Goal: Transaction & Acquisition: Purchase product/service

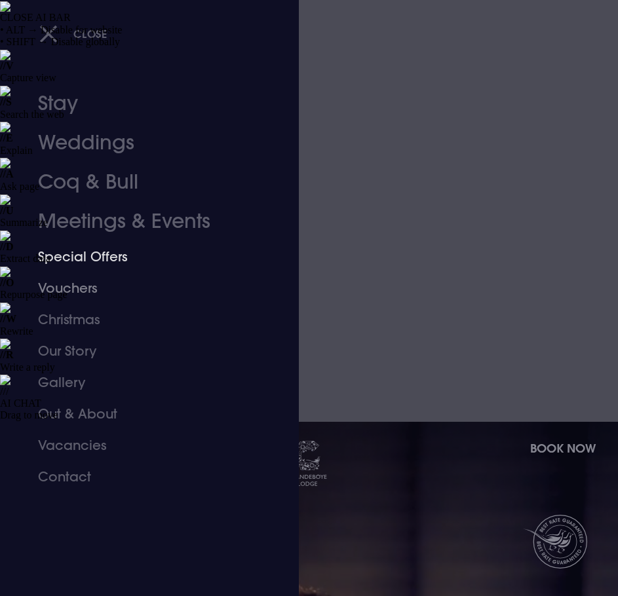
click at [97, 261] on link "Special Offers" at bounding box center [141, 256] width 207 height 31
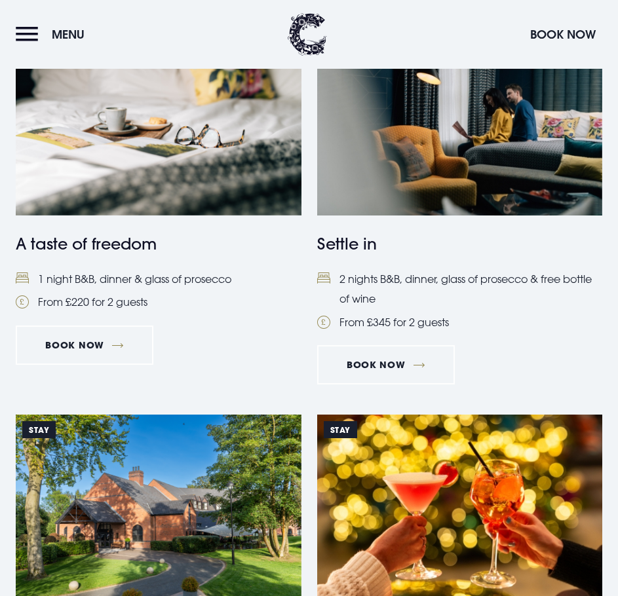
scroll to position [983, 0]
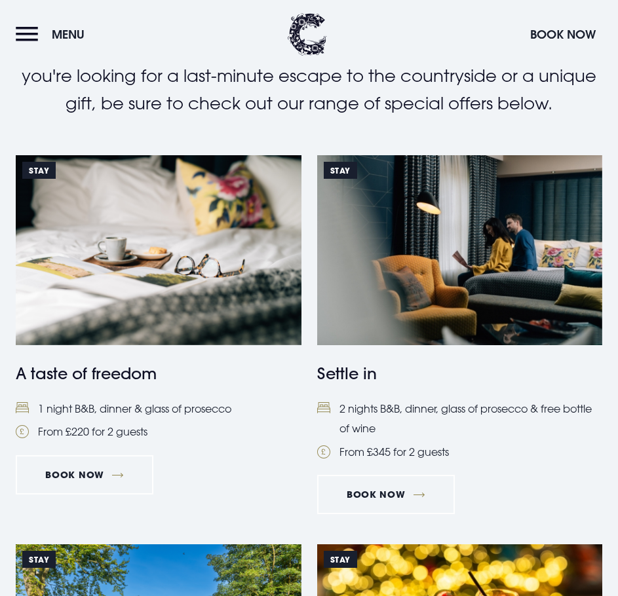
scroll to position [731, 0]
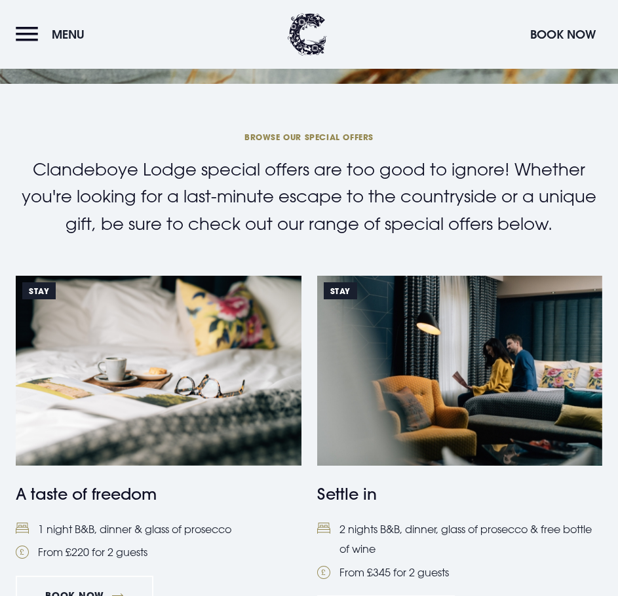
click at [18, 47] on button "Menu" at bounding box center [53, 34] width 75 height 28
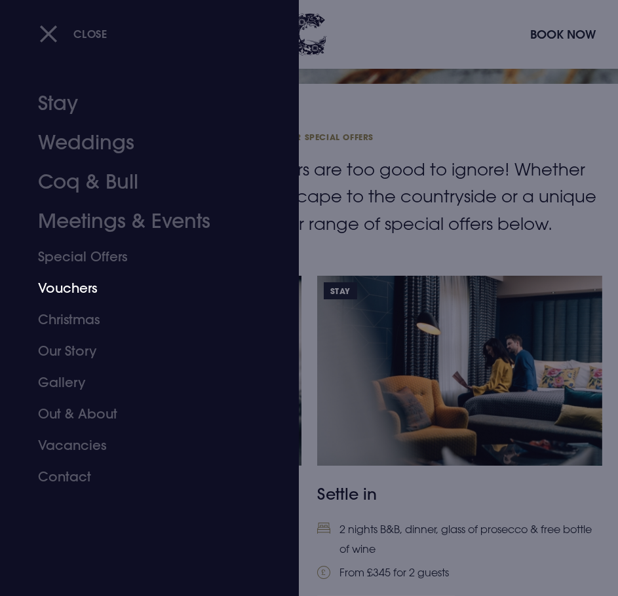
click at [51, 283] on link "Vouchers" at bounding box center [141, 288] width 207 height 31
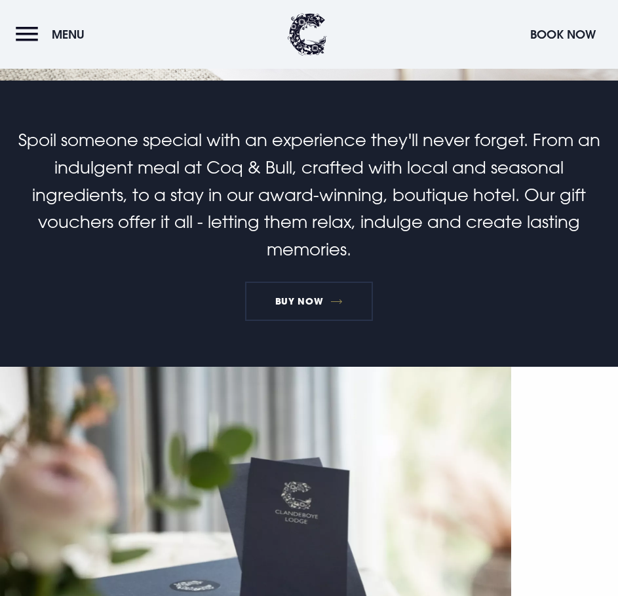
scroll to position [787, 0]
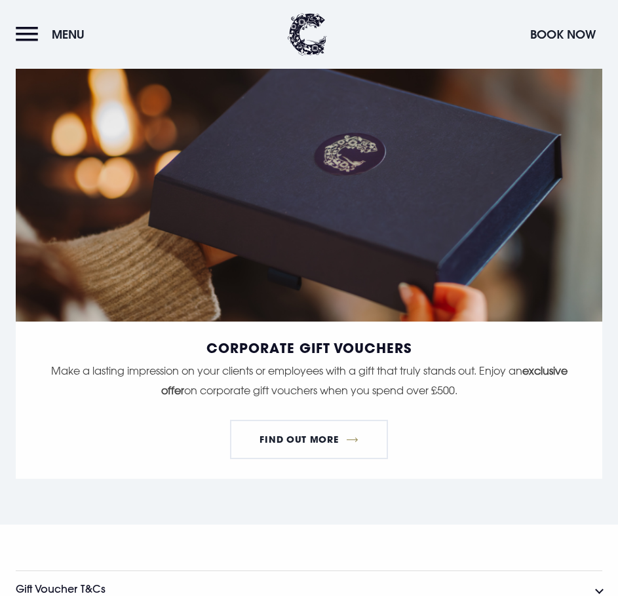
scroll to position [3100, 0]
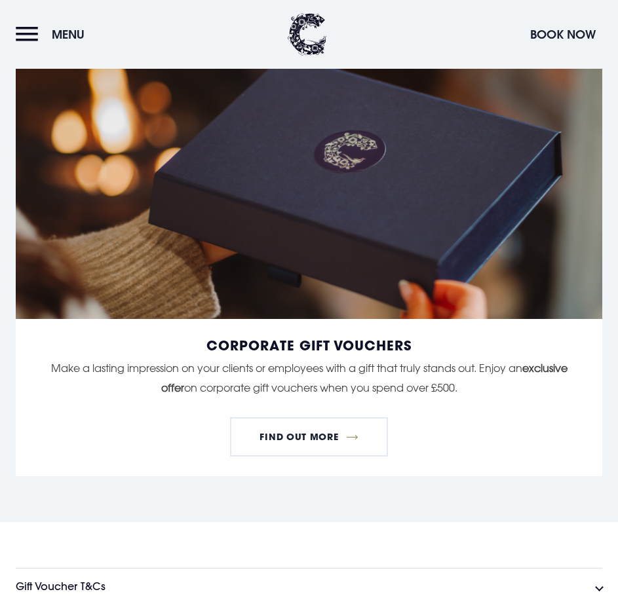
click at [88, 581] on h3 "Gift Voucher T&Cs" at bounding box center [61, 587] width 90 height 12
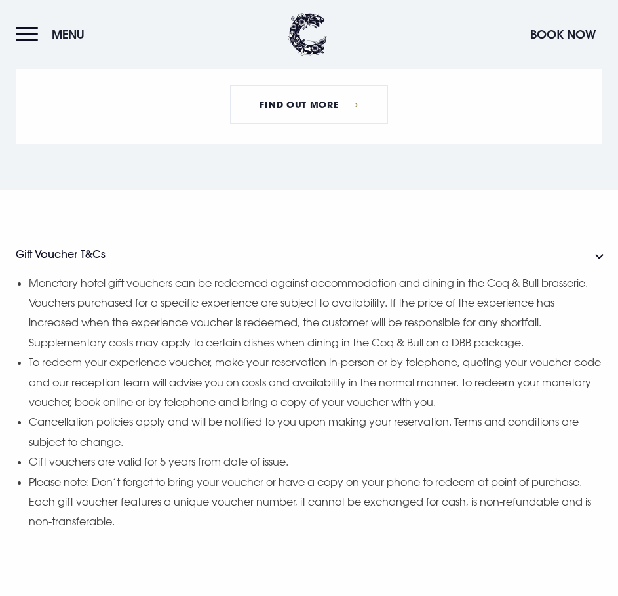
scroll to position [3494, 0]
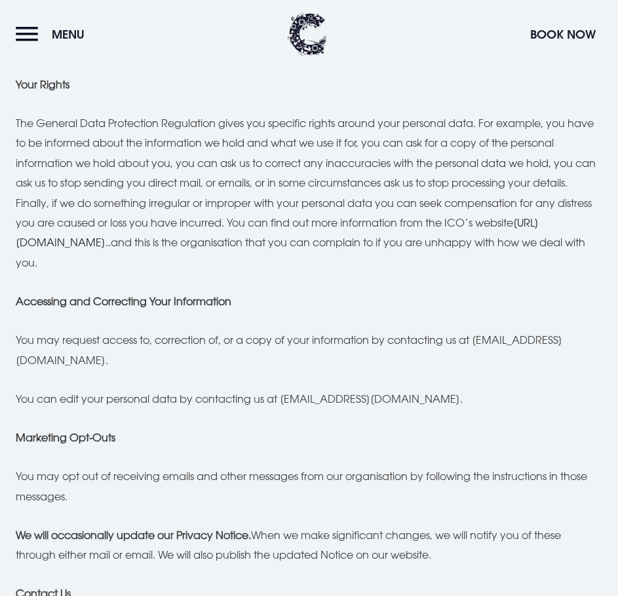
scroll to position [3146, 0]
